Goal: Browse casually

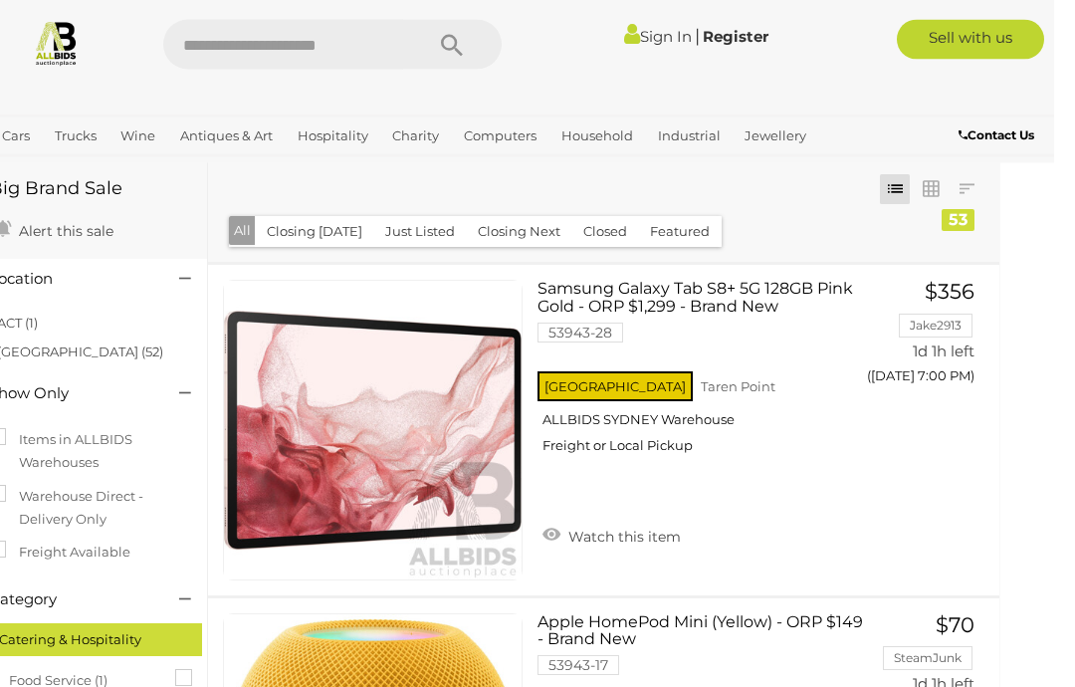
scroll to position [0, 25]
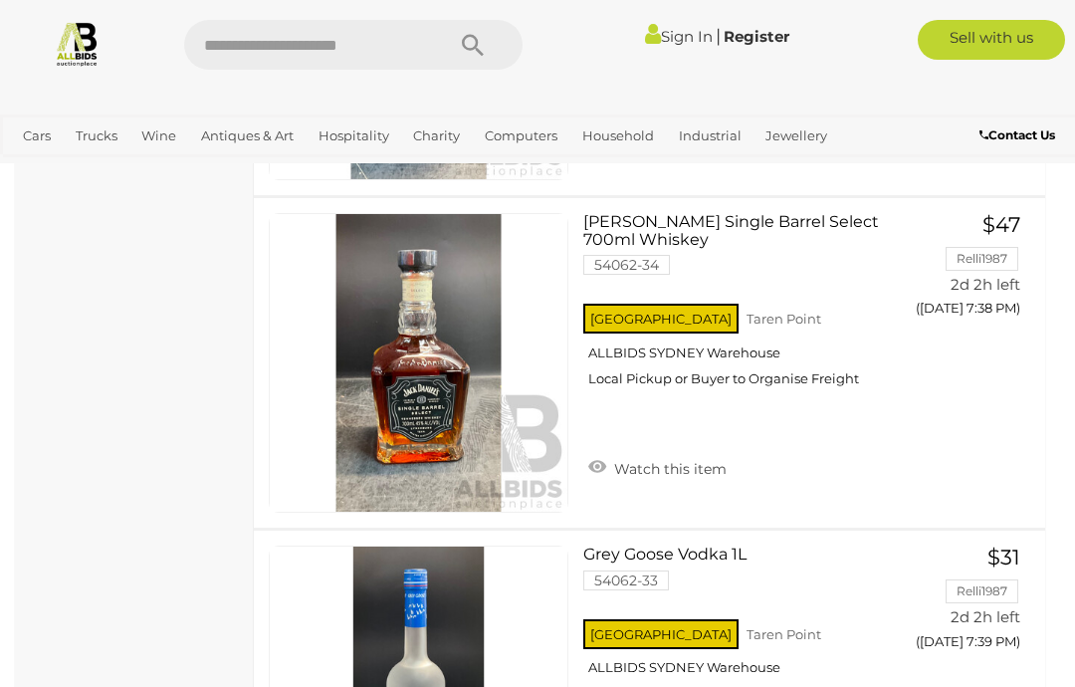
scroll to position [14290, 0]
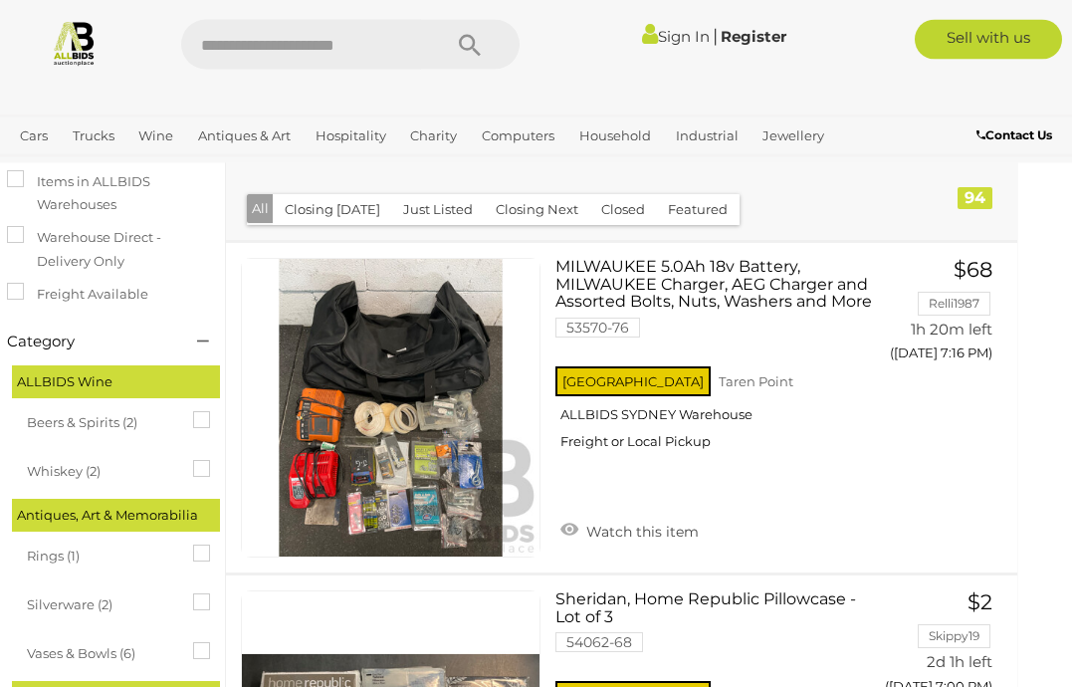
scroll to position [0, 25]
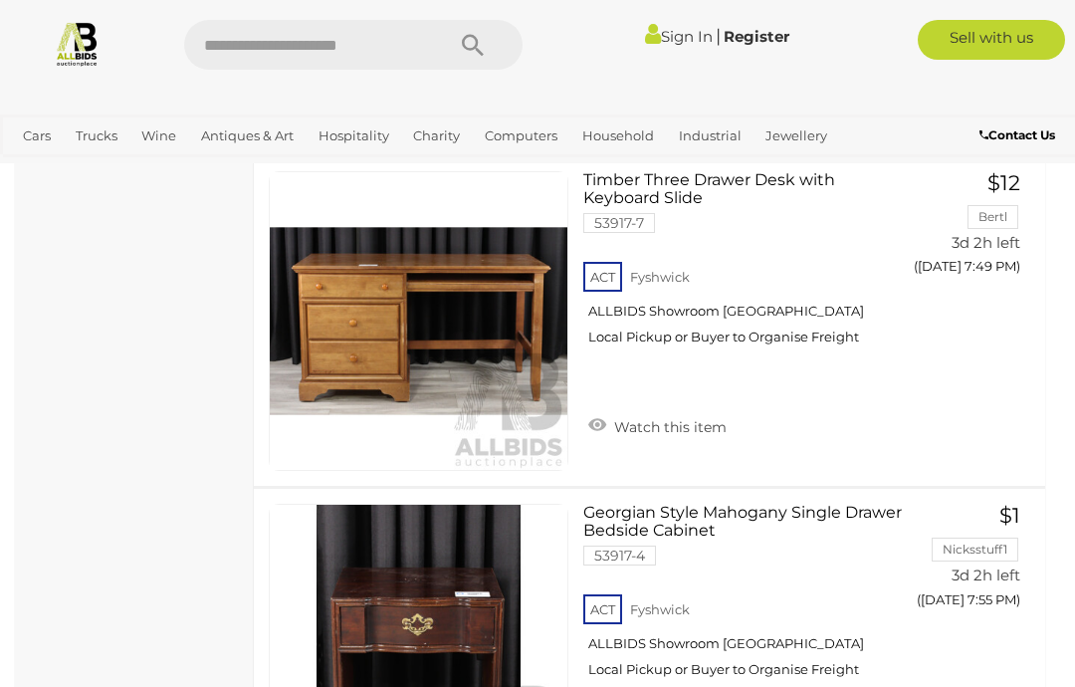
scroll to position [7030, 0]
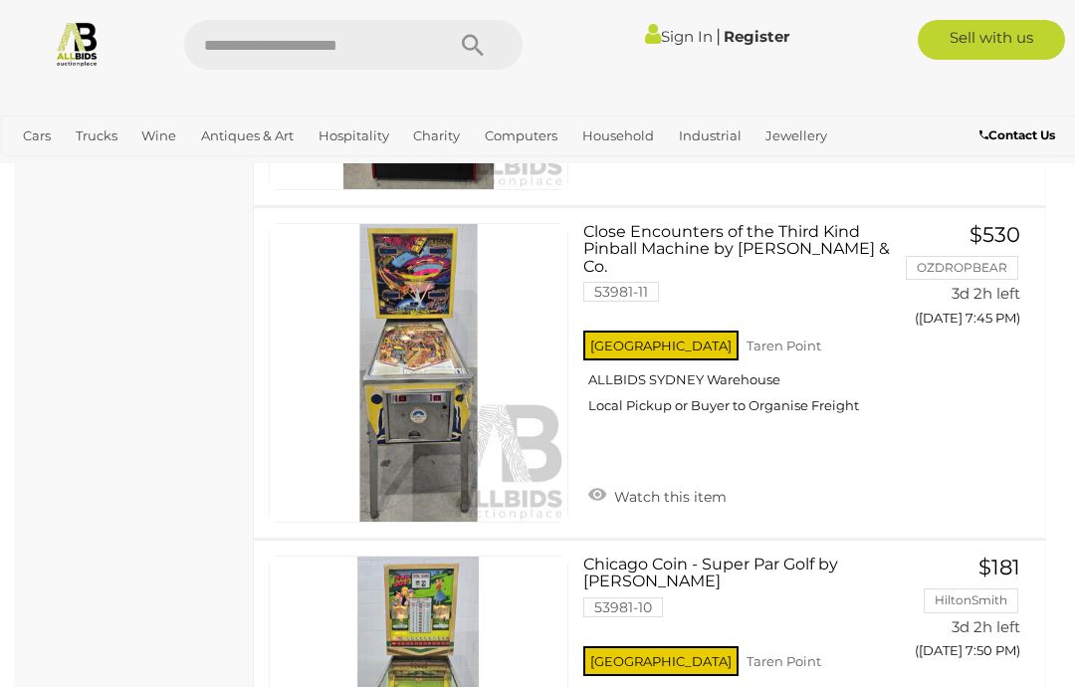
scroll to position [3086, 0]
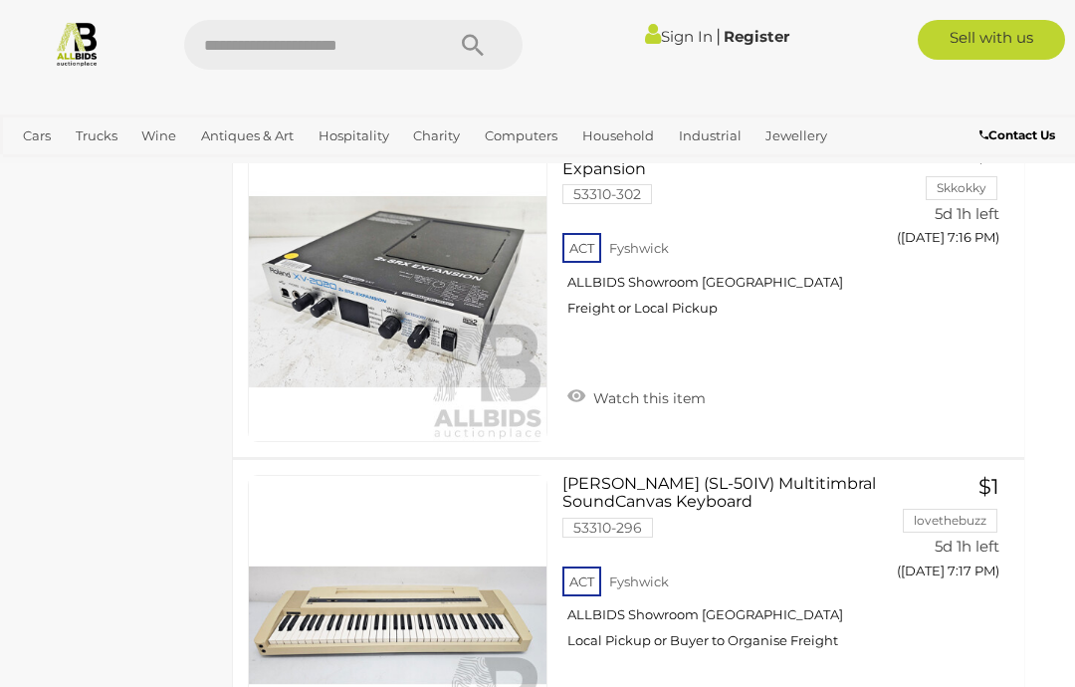
scroll to position [10348, 21]
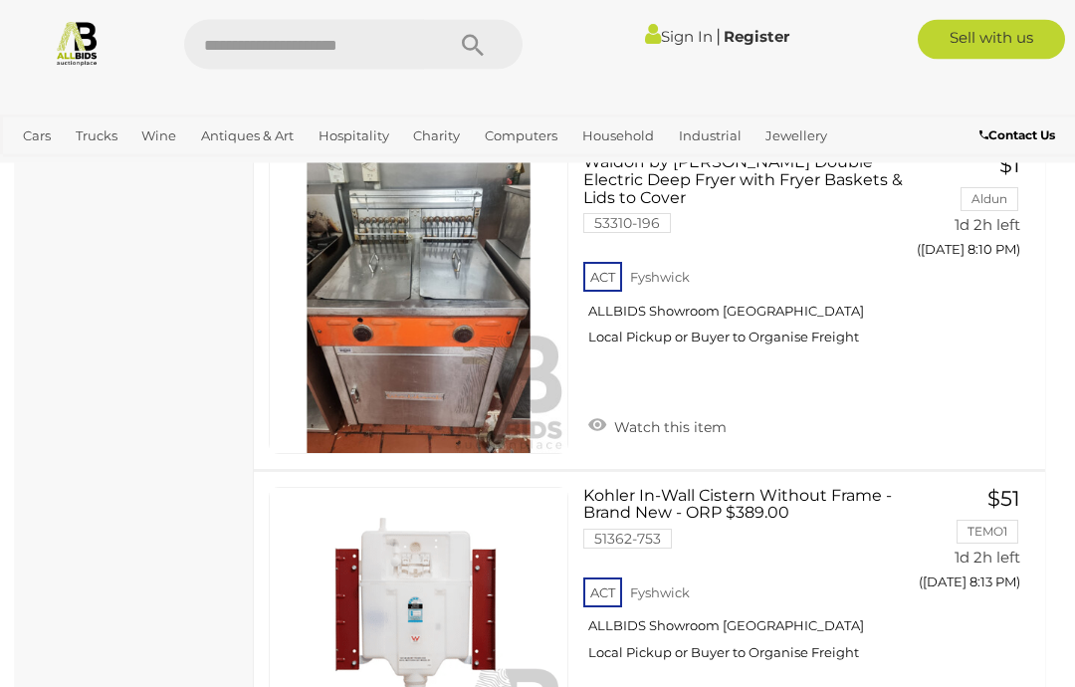
scroll to position [12225, 0]
